Goal: Learn about a topic: Learn about a topic

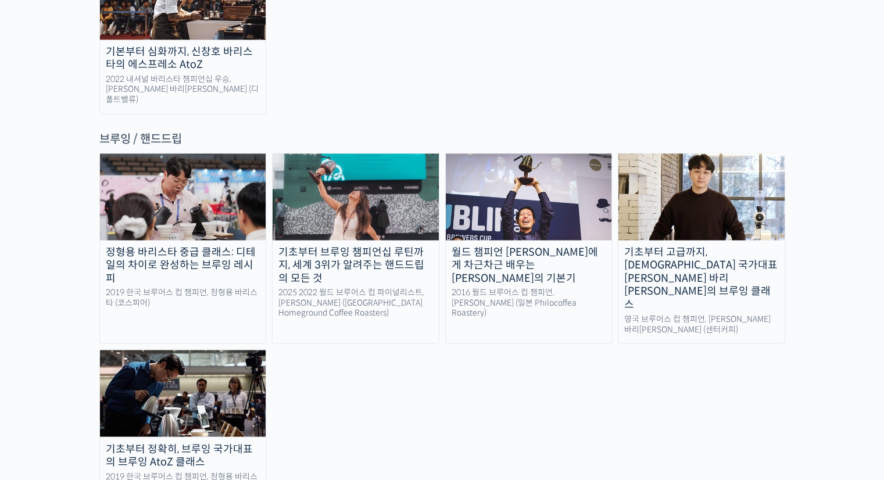
scroll to position [1894, 0]
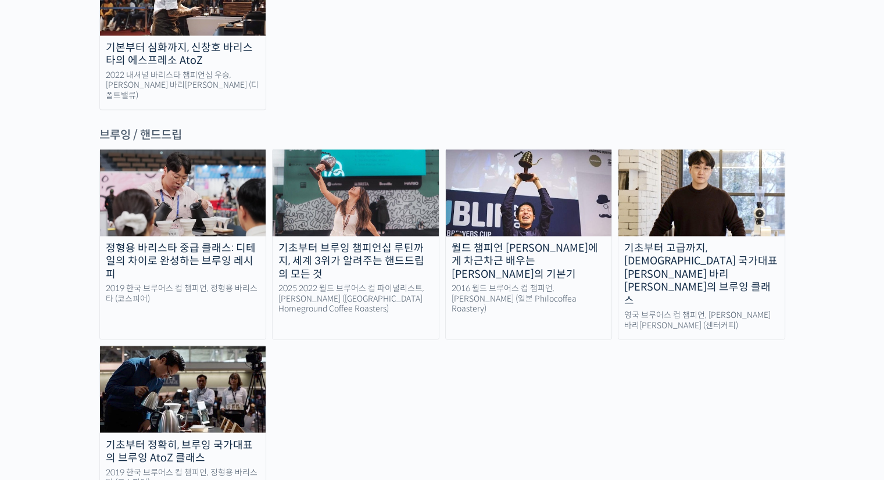
click at [355, 149] on img at bounding box center [355, 192] width 166 height 86
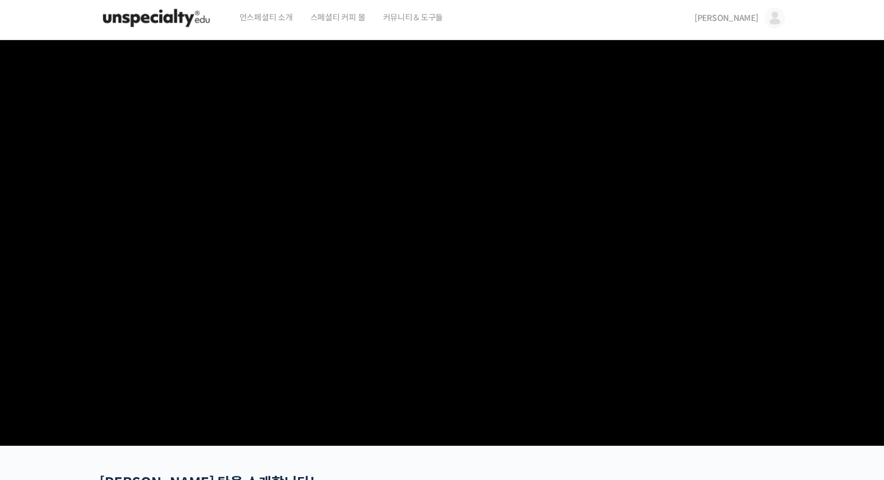
scroll to position [5, 0]
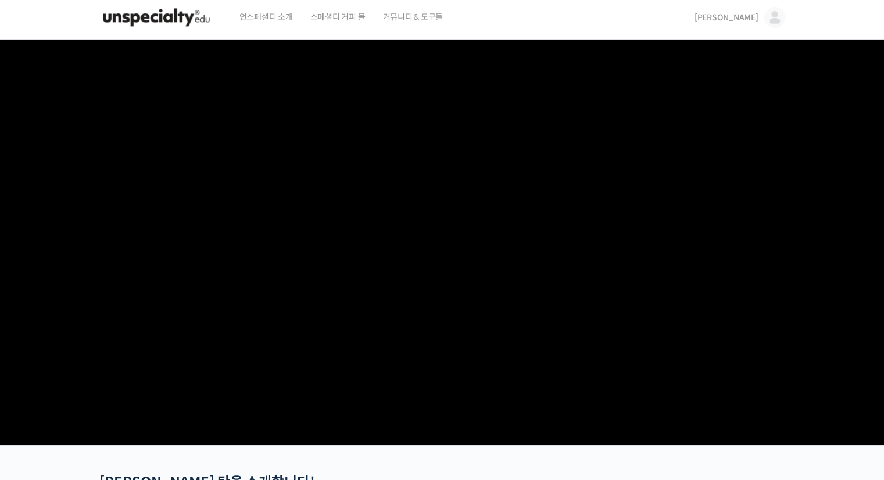
click at [791, 415] on section at bounding box center [442, 243] width 884 height 406
click at [643, 347] on video at bounding box center [442, 240] width 686 height 401
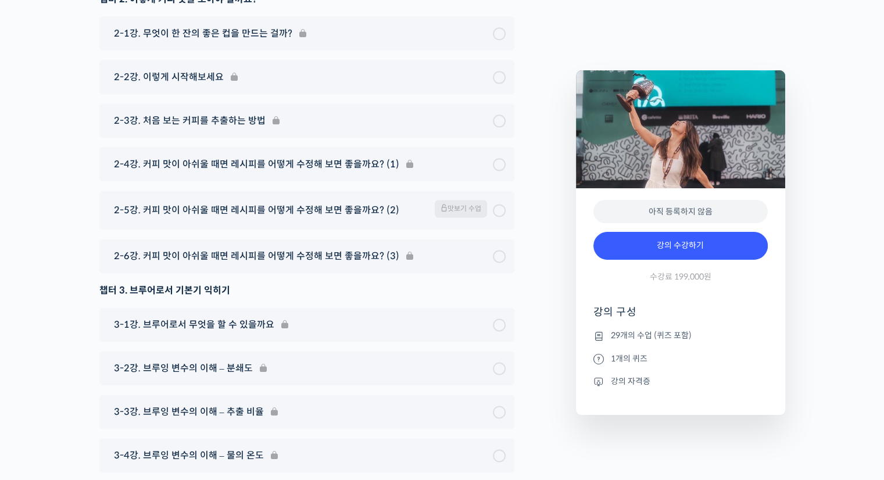
scroll to position [5886, 0]
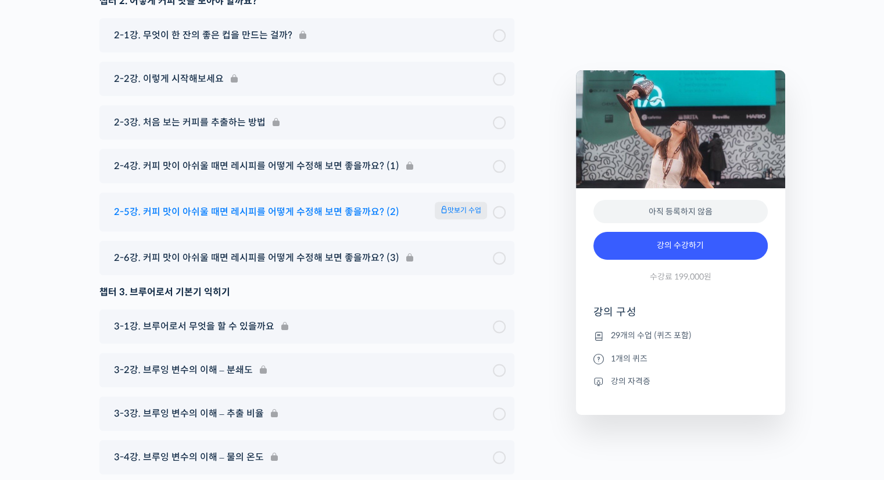
click at [408, 202] on div "2-5강. 커피 맛이 아쉬울 때면 레시피를 어떻게 수정해 보면 좋을까요? (2) 맛보기 수업" at bounding box center [300, 212] width 385 height 20
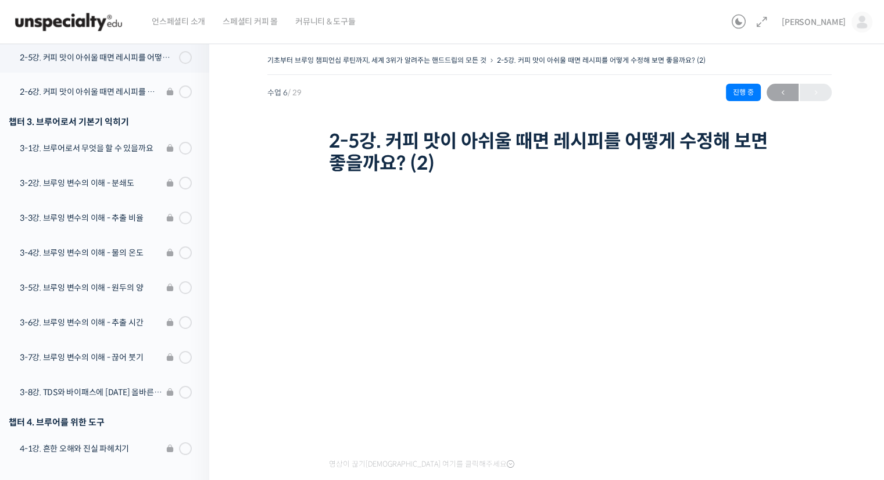
click at [832, 259] on div "기초부터 브루잉 챔피언십 루틴까지, 세계 3위가 알려주는 핸드드립의 모든 것 2-5강. 커피 맛이 아쉬울 때면 레시피를 어떻게 수정해 보면 좋…" at bounding box center [549, 292] width 680 height 515
